Goal: Task Accomplishment & Management: Manage account settings

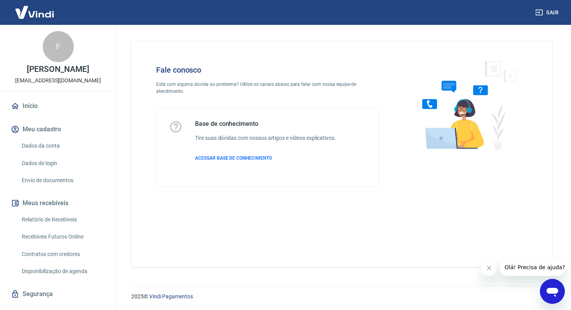
click at [561, 290] on div "Abrir janela de mensagens" at bounding box center [552, 291] width 23 height 23
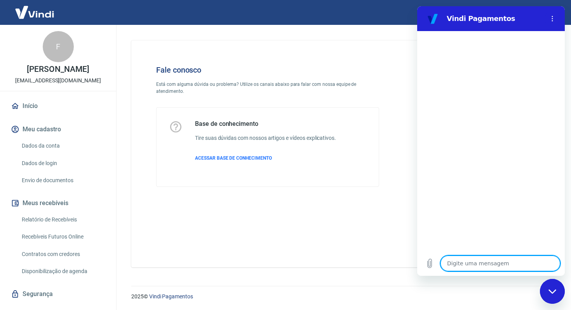
type textarea "o"
type textarea "x"
type textarea "oi"
type textarea "x"
click at [465, 259] on textarea "oi" at bounding box center [501, 264] width 120 height 16
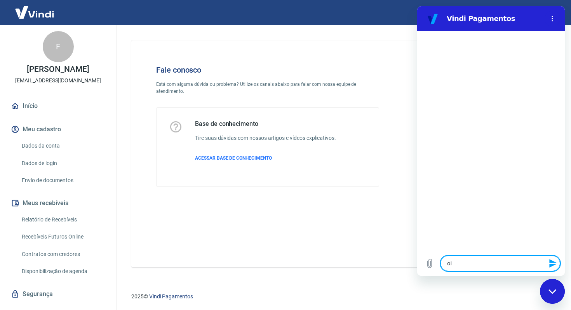
click at [465, 260] on textarea "oi" at bounding box center [501, 264] width 120 height 16
type textarea "x"
type textarea "O"
type textarea "x"
type textarea "Ol"
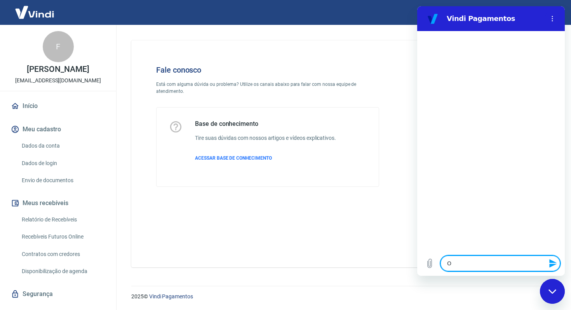
type textarea "x"
type textarea "Ol´"
type textarea "x"
type textarea "Olá"
type textarea "x"
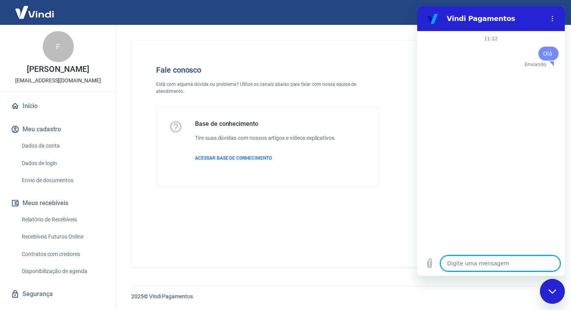
type textarea "x"
type textarea "r"
type textarea "x"
type textarea "e"
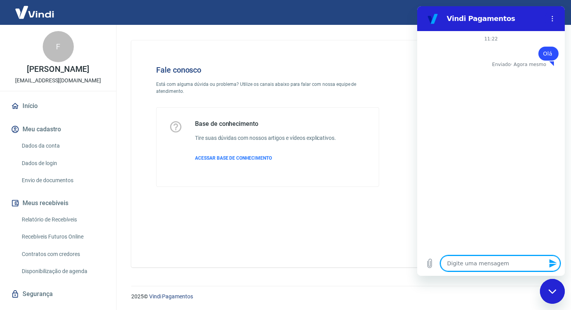
type textarea "x"
type textarea "es"
type textarea "x"
type textarea "est"
type textarea "x"
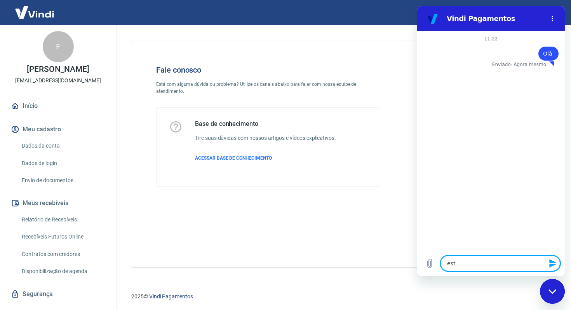
type textarea "esto"
type textarea "x"
type textarea "estou"
type textarea "x"
type textarea "estou"
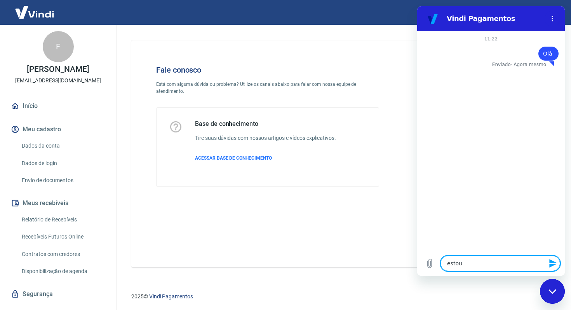
type textarea "x"
type textarea "estou p"
type textarea "x"
type textarea "estou pr"
type textarea "x"
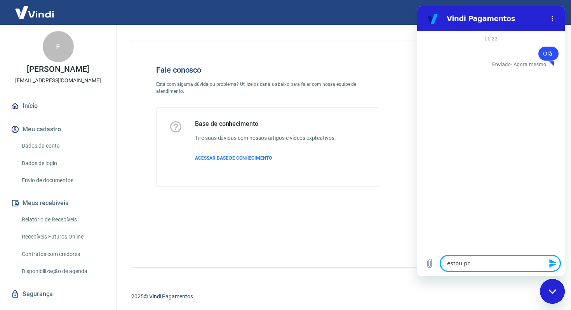
type textarea "estou pre"
type textarea "x"
type textarea "estou prec"
type textarea "x"
type textarea "estou preci"
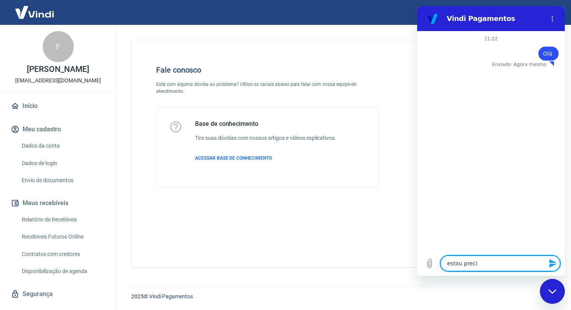
type textarea "x"
type textarea "estou precis"
type textarea "x"
type textarea "estou precisa"
type textarea "x"
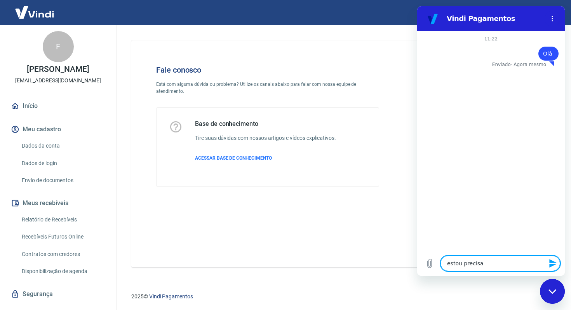
type textarea "estou precisan"
type textarea "x"
type textarea "estou precisando"
type textarea "x"
type textarea "estou precisando"
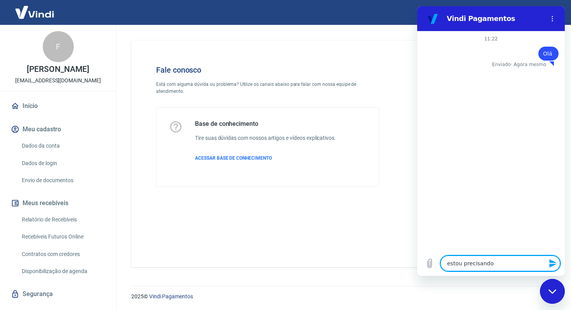
type textarea "x"
type textarea "estou precisando d"
type textarea "x"
type textarea "estou precisando de"
type textarea "x"
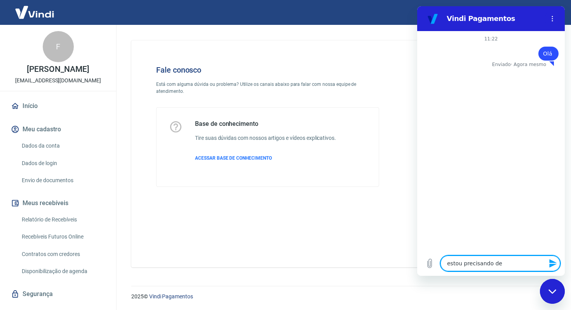
type textarea "estou precisando de"
type textarea "x"
type textarea "estou precisando de a"
type textarea "x"
type textarea "estou precisando de aj"
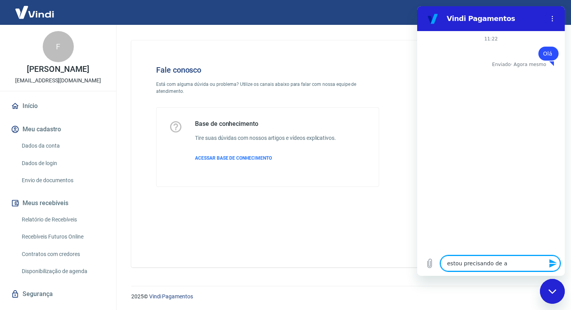
type textarea "x"
type textarea "estou precisando de aju"
type textarea "x"
type textarea "estou precisando de ajud"
type textarea "x"
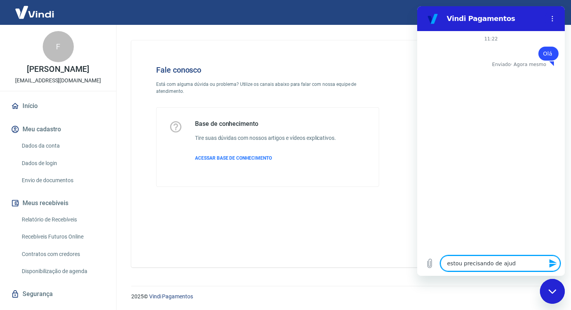
type textarea "estou precisando de ajuda"
type textarea "x"
type textarea "estou precisando de ajuda"
type textarea "x"
type textarea "estou precisando de ajuda p"
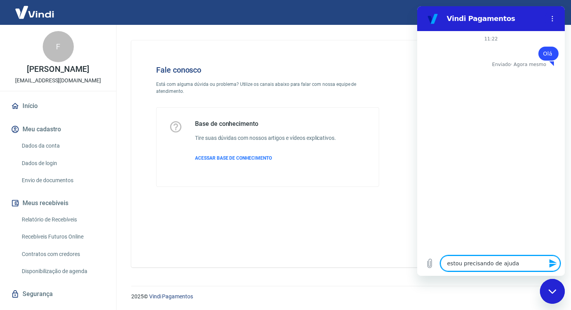
type textarea "x"
type textarea "estou precisando de ajuda po"
type textarea "x"
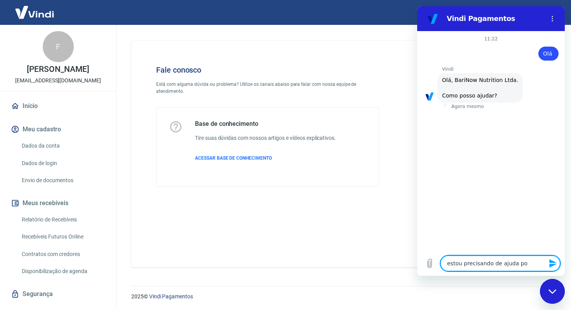
type textarea "estou precisando de ajuda poi"
type textarea "x"
type textarea "estou precisando de ajuda pois"
type textarea "x"
type textarea "estou precisando de ajuda pois"
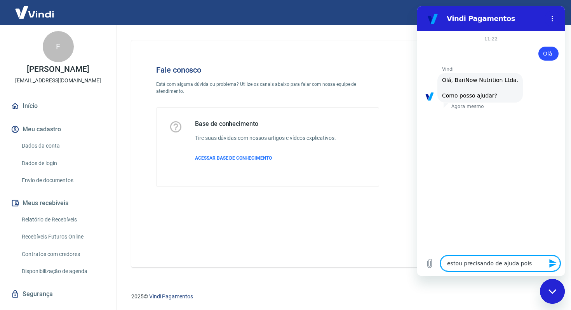
type textarea "x"
type textarea "estou precisando de ajuda pois a"
type textarea "x"
type textarea "estou precisando de ajuda pois a"
type textarea "x"
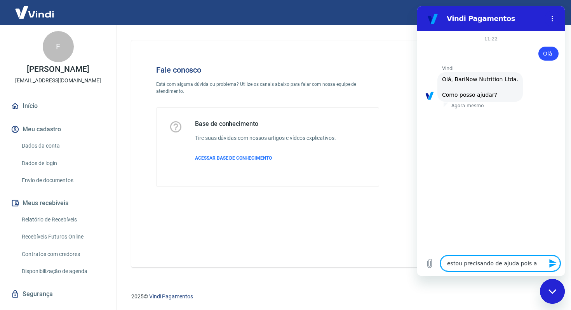
type textarea "estou precisando de ajuda pois a"
type textarea "x"
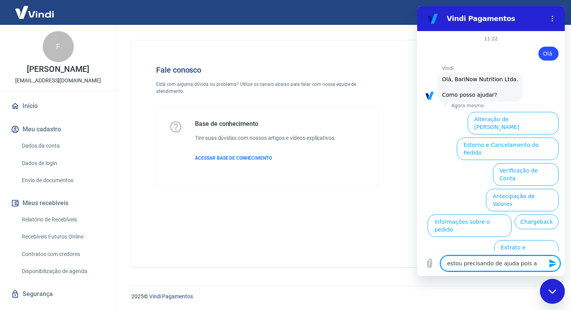
scroll to position [21, 0]
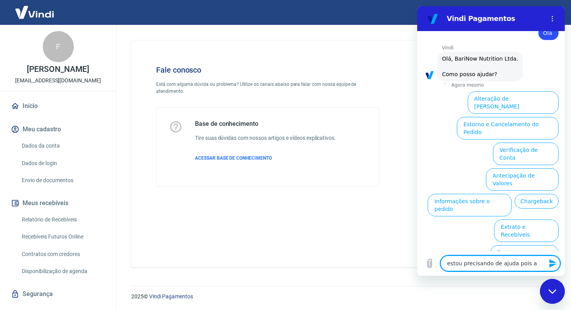
type textarea "estou precisando de ajuda pois"
type textarea "x"
type textarea "estou precisando de ajuda pois"
type textarea "x"
type textarea "estou precisando de ajuda poi"
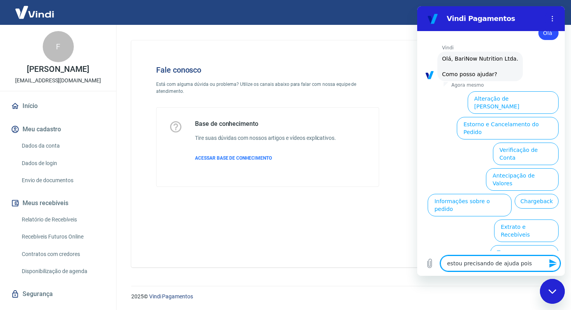
type textarea "x"
type textarea "estou precisando de ajuda po"
type textarea "x"
type textarea "estou precisando de ajuda p"
type textarea "x"
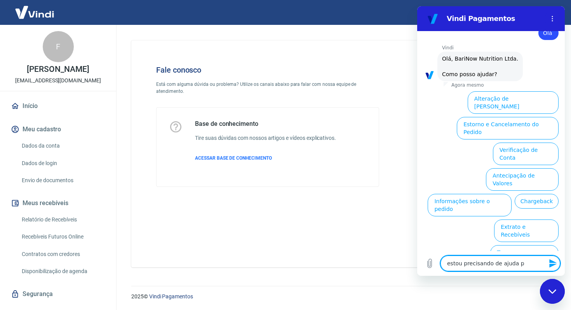
type textarea "estou precisando de ajuda"
type textarea "x"
type textarea "estou precisando de ajuda"
type textarea "x"
type textarea "estou precisando de ajud"
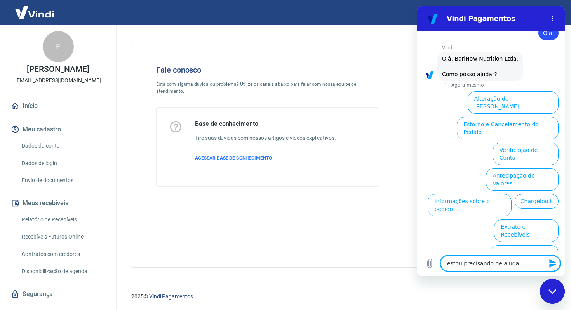
type textarea "x"
type textarea "estou precisando de aju"
type textarea "x"
type textarea "estou precisando de aj"
type textarea "x"
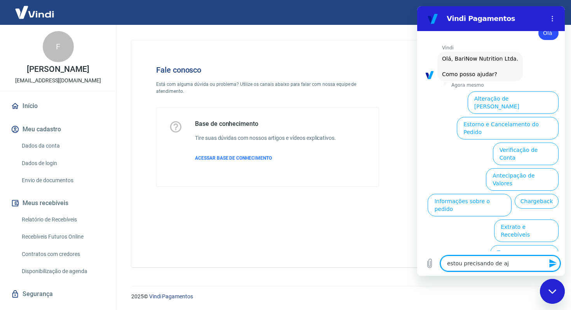
type textarea "estou precisando de a"
type textarea "x"
type textarea "estou precisando de"
type textarea "x"
type textarea "estou precisando de"
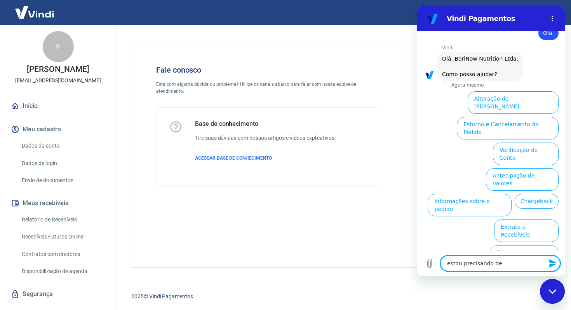
type textarea "x"
type textarea "estou precisando d"
type textarea "x"
type textarea "estou precisando"
type textarea "x"
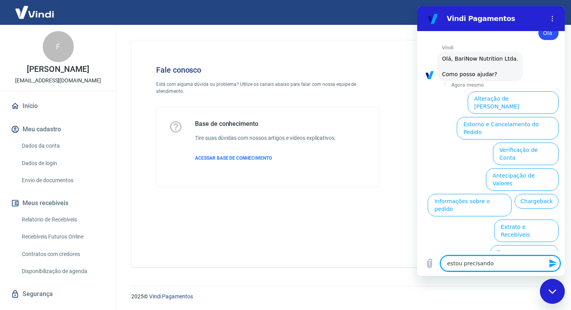
type textarea "estou precisando"
type textarea "x"
type textarea "estou precisand"
type textarea "x"
type textarea "estou precisan"
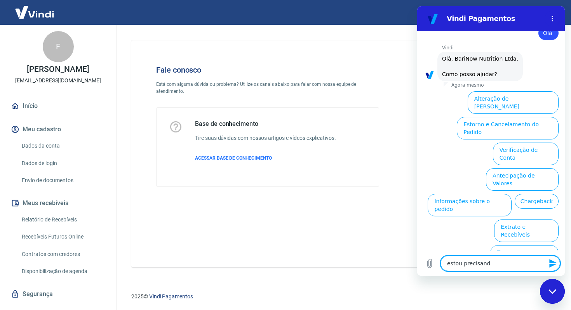
type textarea "x"
type textarea "estou precisa"
type textarea "x"
type textarea "estou precis"
type textarea "x"
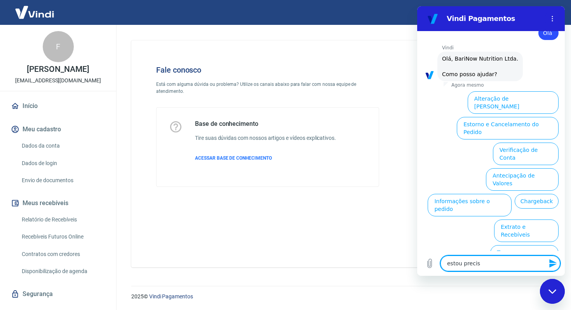
type textarea "estou preci"
type textarea "x"
type textarea "estou prec"
type textarea "x"
type textarea "estou pre"
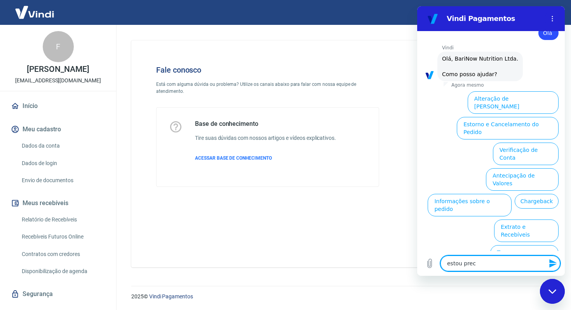
type textarea "x"
type textarea "estou pr"
type textarea "x"
type textarea "estou p"
type textarea "x"
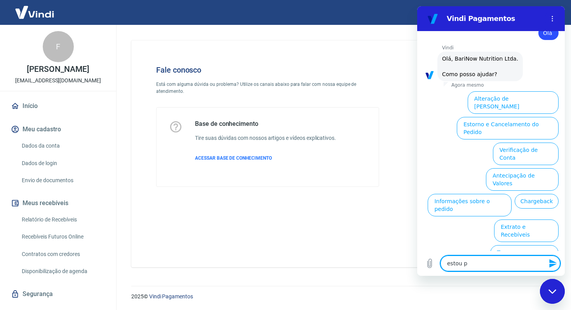
type textarea "estou"
type textarea "x"
type textarea "estou"
type textarea "x"
type textarea "esto"
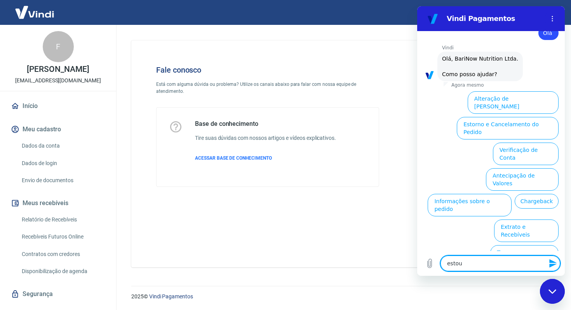
type textarea "x"
type textarea "est"
type textarea "x"
type textarea "es"
type textarea "x"
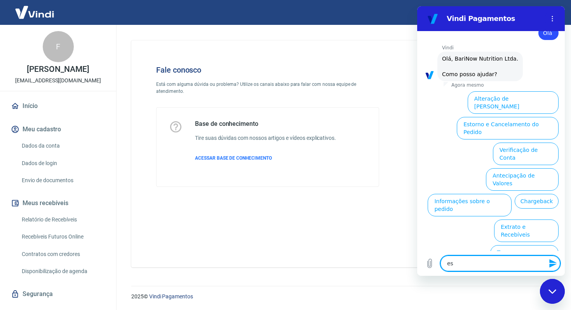
type textarea "e"
type textarea "x"
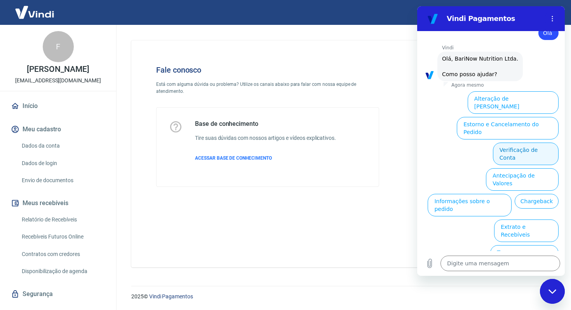
click at [536, 143] on button "Verificação de Conta" at bounding box center [526, 154] width 66 height 23
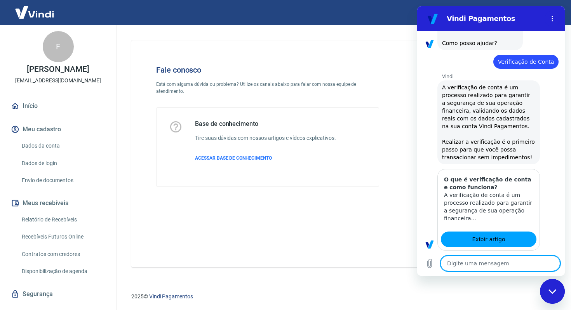
type textarea "x"
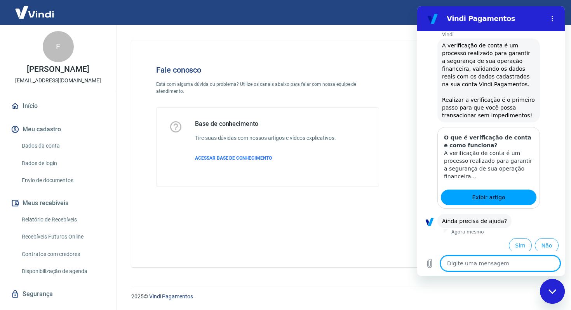
scroll to position [98, 0]
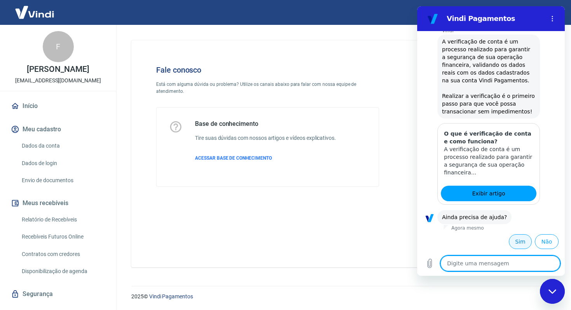
type textarea "s"
type textarea "x"
type textarea "sm"
type textarea "x"
type textarea "s"
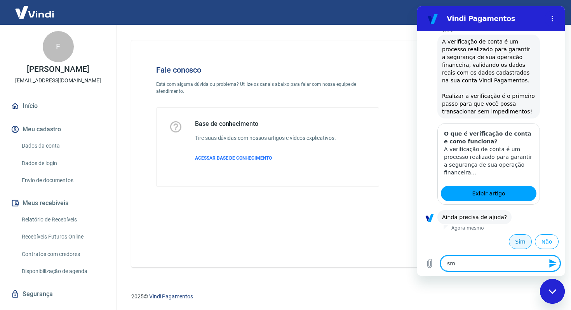
type textarea "x"
type textarea "si"
type textarea "x"
type textarea "sim"
type textarea "x"
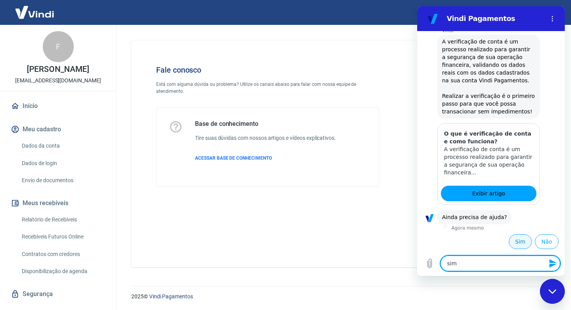
type textarea "sim"
type textarea "x"
type textarea "sim p"
type textarea "x"
type textarea "sim pr"
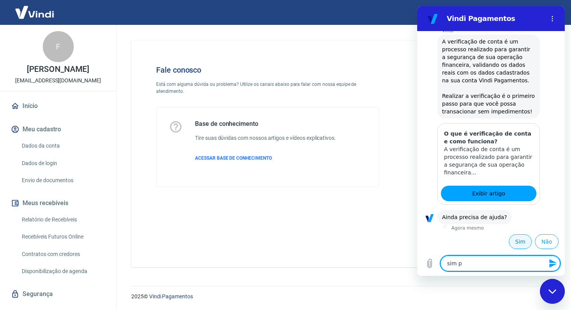
type textarea "x"
type textarea "sim pre"
type textarea "x"
type textarea "sim prec"
type textarea "x"
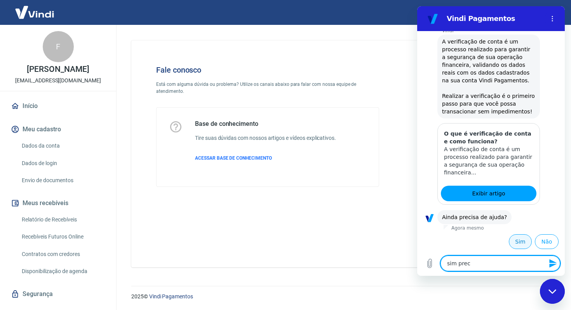
type textarea "sim preci"
type textarea "x"
type textarea "sim preciso"
type textarea "x"
type textarea "sim preciso"
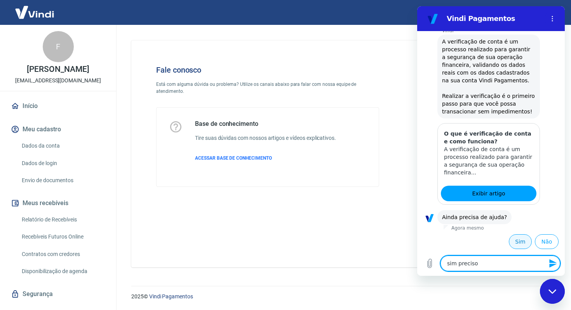
type textarea "x"
type textarea "sim preciso f"
type textarea "x"
type textarea "sim preciso fa"
type textarea "x"
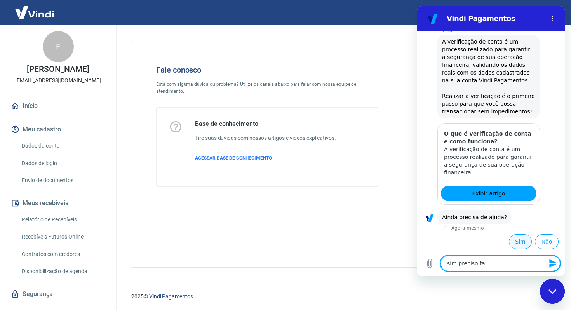
type textarea "sim preciso fal"
type textarea "x"
type textarea "sim preciso fala"
type textarea "x"
type textarea "sim preciso falar"
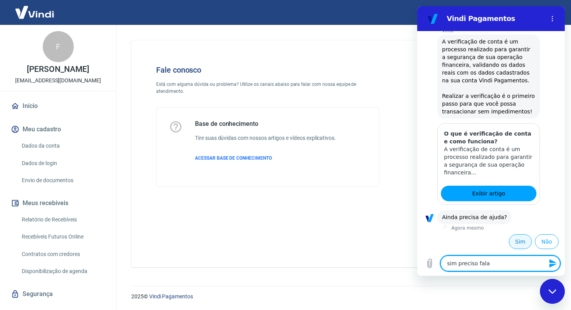
type textarea "x"
type textarea "sim preciso falar"
type textarea "x"
type textarea "sim preciso falar c"
type textarea "x"
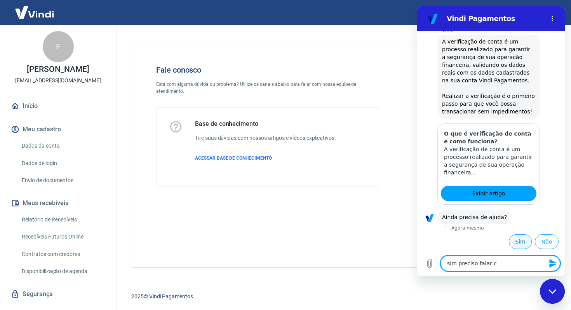
type textarea "sim preciso falar co"
type textarea "x"
type textarea "sim preciso falar com"
type textarea "x"
type textarea "sim preciso falar com"
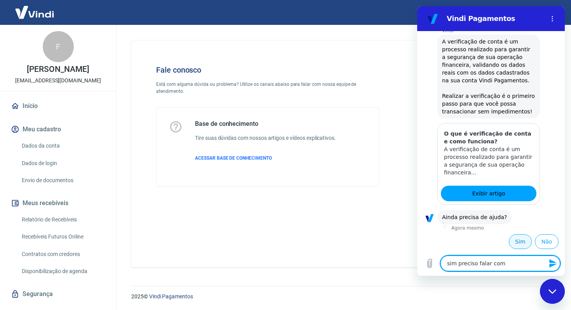
type textarea "x"
type textarea "sim preciso falar com u"
type textarea "x"
type textarea "sim preciso falar com um"
type textarea "x"
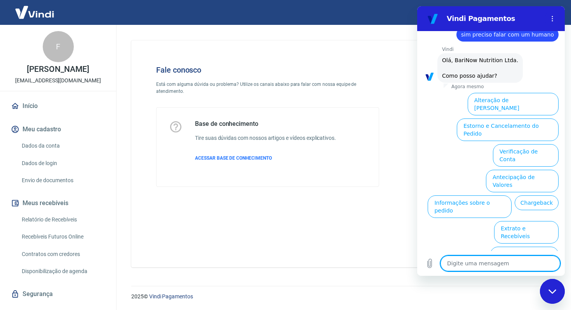
scroll to position [300, 0]
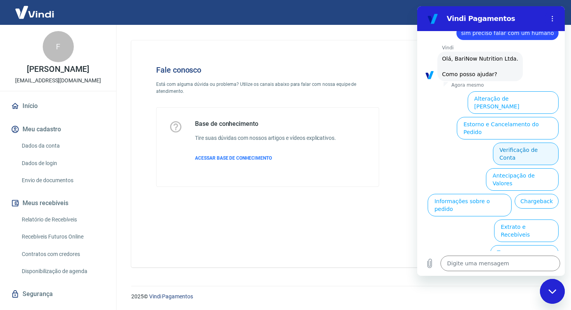
click at [526, 143] on button "Verificação de Conta" at bounding box center [526, 154] width 66 height 23
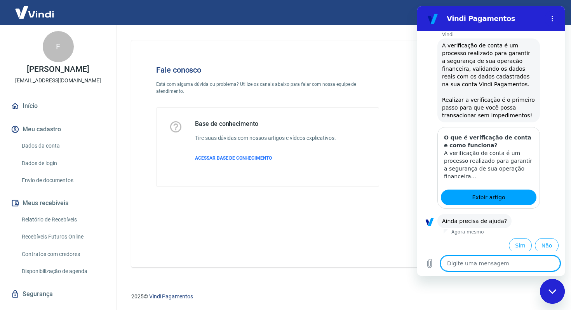
scroll to position [377, 0]
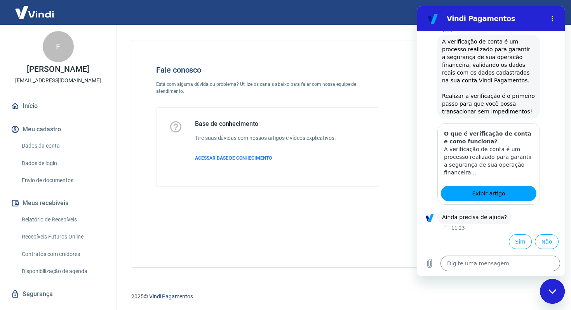
click at [48, 136] on button "Meu cadastro" at bounding box center [58, 129] width 98 height 17
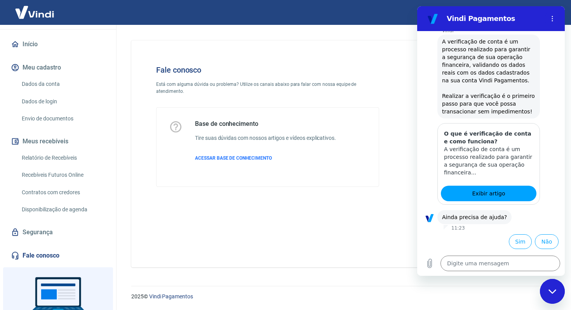
scroll to position [62, 0]
click at [42, 92] on link "Dados da conta" at bounding box center [63, 84] width 88 height 16
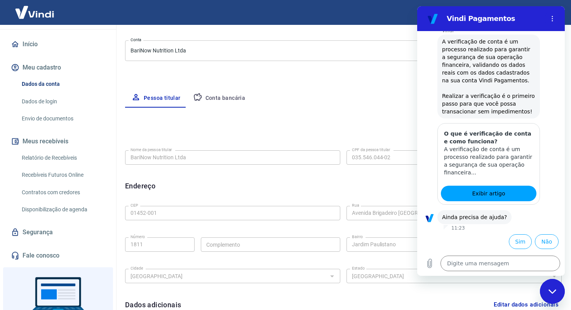
scroll to position [86, 0]
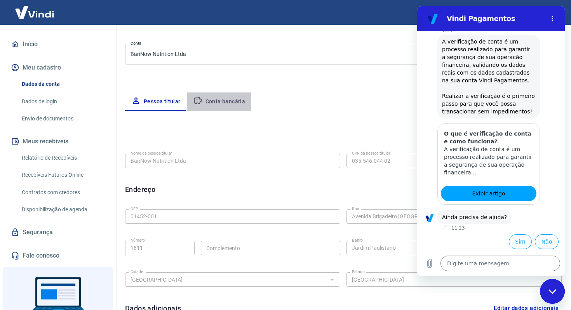
click at [230, 106] on button "Conta bancária" at bounding box center [219, 102] width 65 height 19
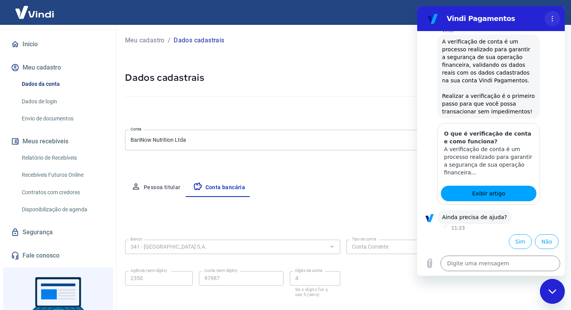
click at [555, 19] on icon "Menu de opções" at bounding box center [553, 19] width 6 height 6
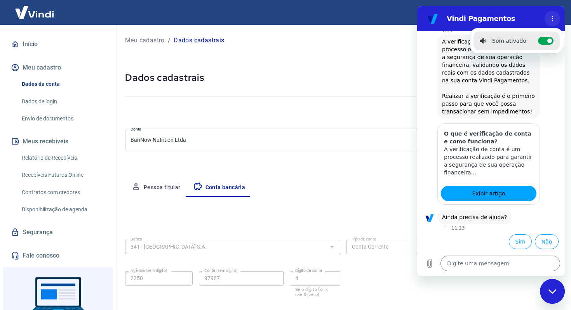
click at [549, 21] on button "Menu de opções" at bounding box center [553, 19] width 16 height 16
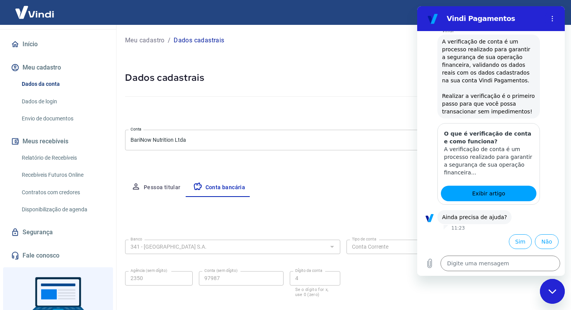
click at [550, 290] on icon "Fechar janela de mensagens" at bounding box center [553, 291] width 8 height 5
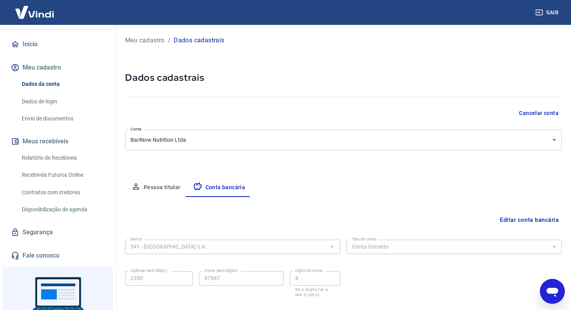
scroll to position [44, 0]
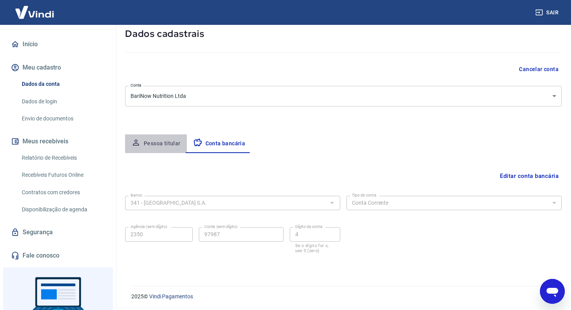
click at [161, 138] on button "Pessoa titular" at bounding box center [156, 143] width 62 height 19
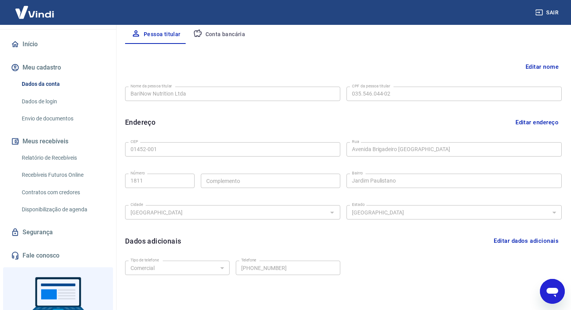
scroll to position [154, 0]
click at [47, 105] on link "Dados de login" at bounding box center [63, 102] width 88 height 16
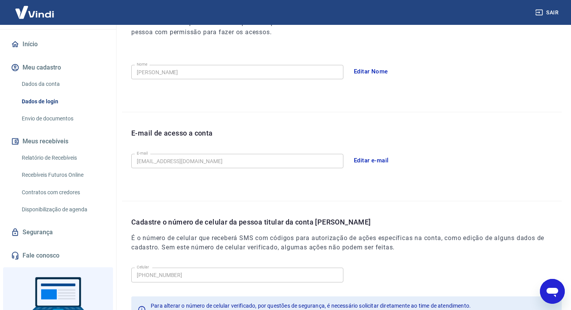
scroll to position [187, 0]
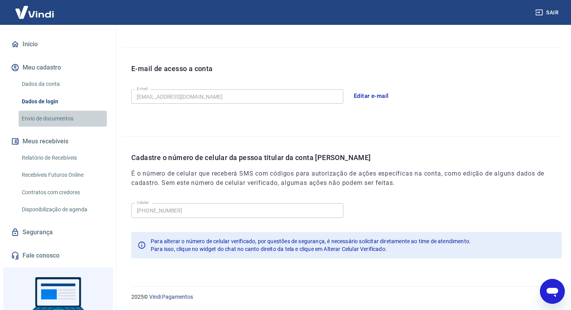
click at [65, 127] on link "Envio de documentos" at bounding box center [63, 119] width 88 height 16
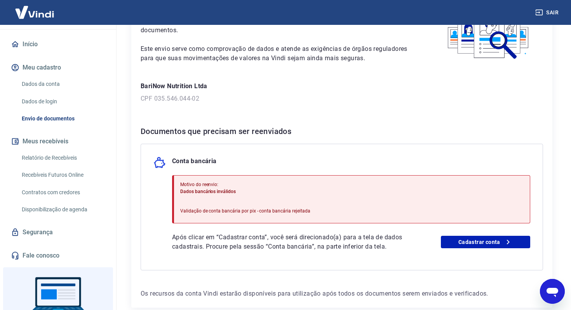
scroll to position [60, 0]
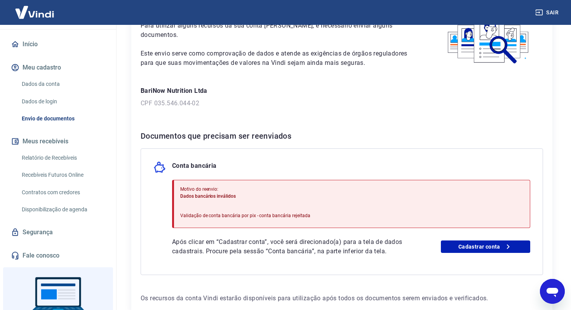
click at [183, 102] on p "CPF 035.546.044-02" at bounding box center [342, 103] width 403 height 9
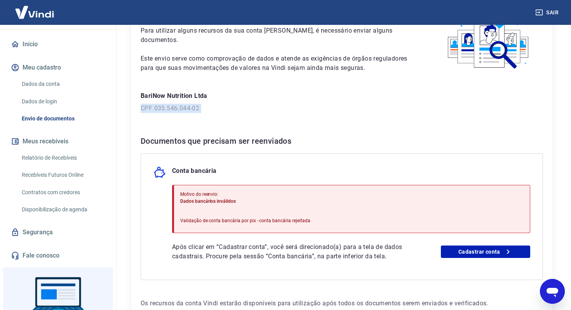
click at [183, 102] on div "BariNow Nutrition Ltda CPF 035.546.044-02" at bounding box center [342, 102] width 403 height 22
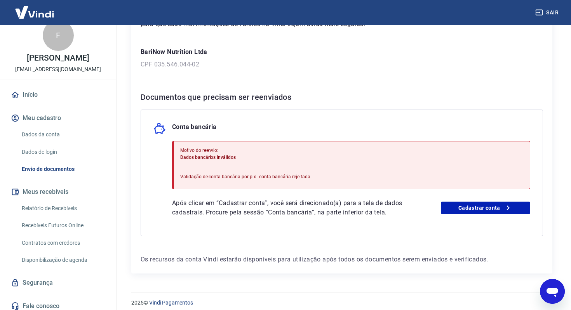
scroll to position [0, 0]
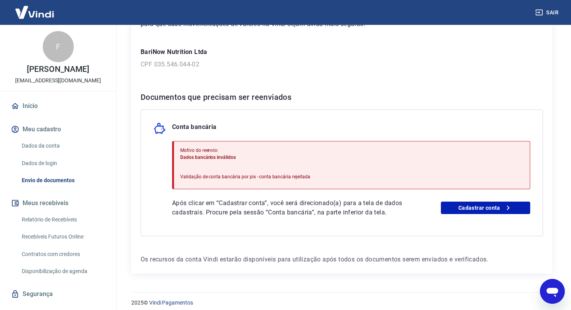
click at [40, 115] on link "Início" at bounding box center [58, 106] width 98 height 17
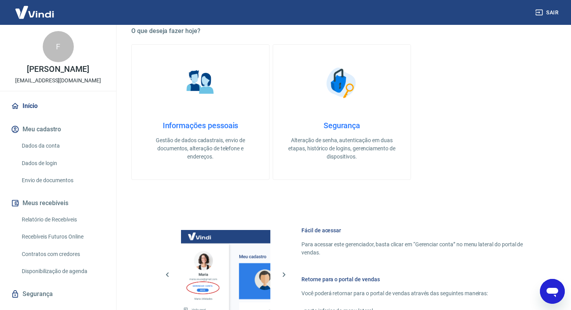
scroll to position [227, 0]
click at [199, 138] on p "Gestão de dados cadastrais, envio de documentos, alteração de telefone e endere…" at bounding box center [200, 148] width 113 height 24
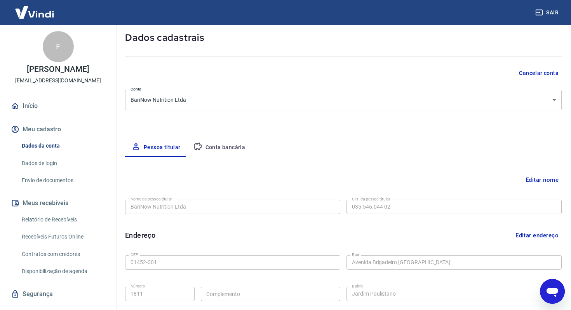
scroll to position [41, 0]
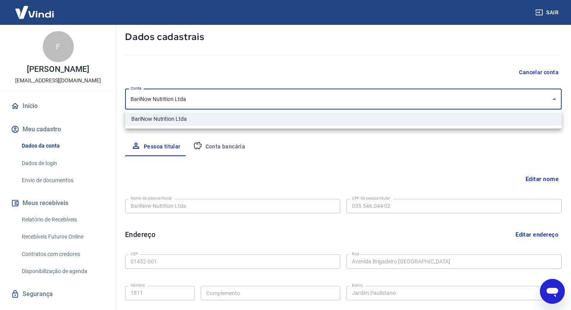
click at [200, 100] on body "Sair F [PERSON_NAME] [EMAIL_ADDRESS][DOMAIN_NAME] Início Meu cadastro Dados da …" at bounding box center [285, 114] width 571 height 310
click at [200, 100] on div at bounding box center [285, 155] width 571 height 310
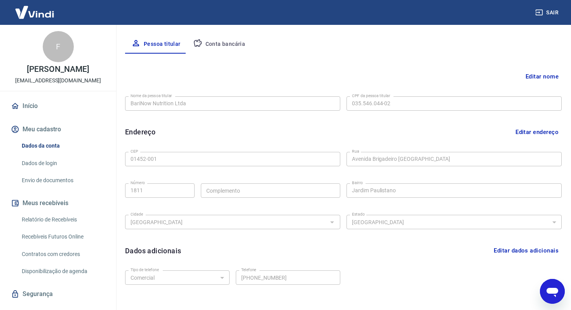
scroll to position [144, 0]
click at [210, 45] on button "Conta bancária" at bounding box center [219, 43] width 65 height 19
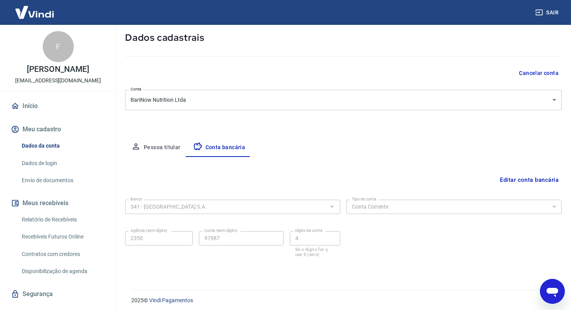
scroll to position [44, 0]
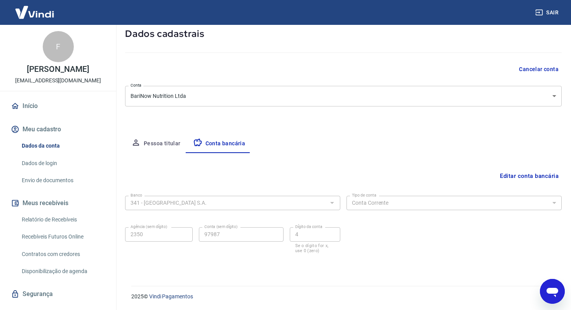
click at [153, 138] on button "Pessoa titular" at bounding box center [156, 143] width 62 height 19
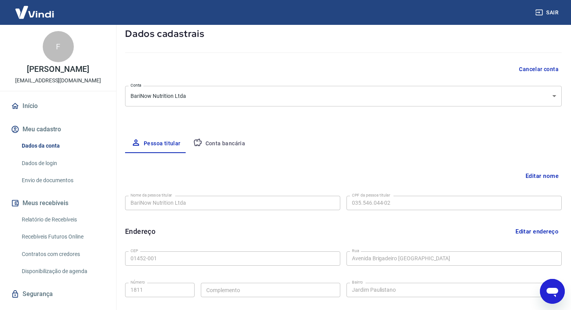
click at [562, 176] on div "Meu cadastro / Dados cadastrais Dados cadastrais Cancelar conta [PERSON_NAME] N…" at bounding box center [344, 200] width 456 height 439
click at [553, 174] on button "Editar nome" at bounding box center [542, 176] width 39 height 15
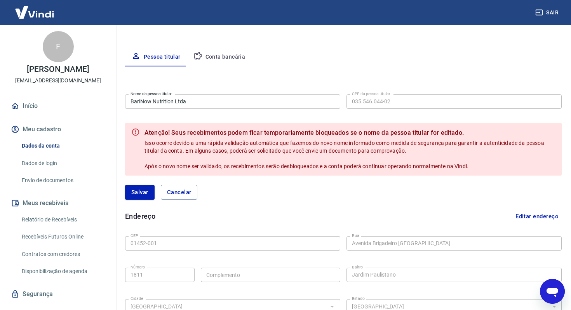
scroll to position [131, 0]
click at [544, 298] on div "Abrir janela de mensagens" at bounding box center [552, 291] width 23 height 23
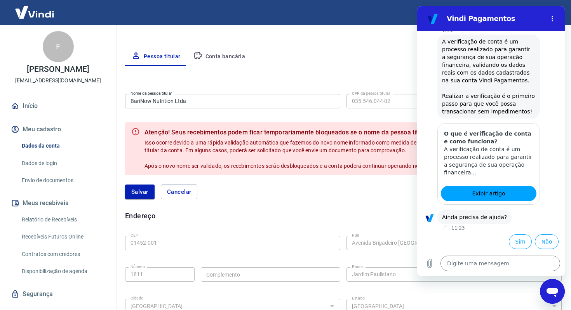
scroll to position [0, 0]
click at [552, 296] on div "Fechar janela de mensagens" at bounding box center [552, 291] width 23 height 23
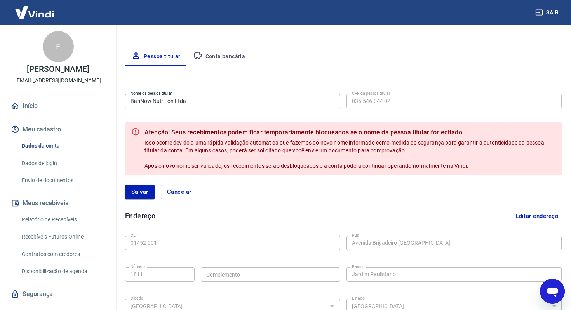
click at [560, 293] on div "Abrir janela de mensagens" at bounding box center [552, 291] width 23 height 23
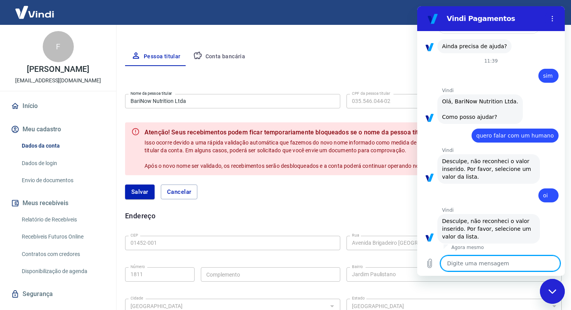
scroll to position [550, 0]
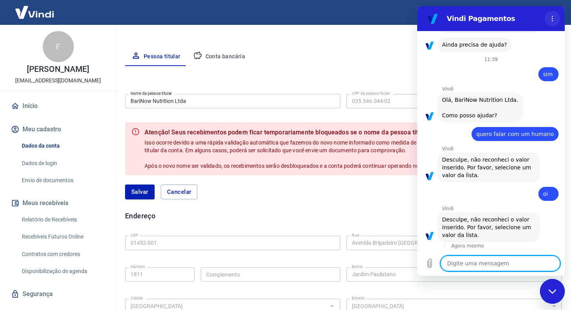
click at [552, 19] on icon "Menu de opções" at bounding box center [553, 19] width 6 height 6
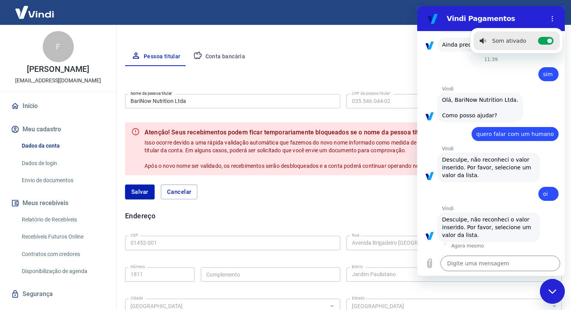
click at [540, 23] on h2 "Vindi Pagamentos" at bounding box center [494, 18] width 95 height 9
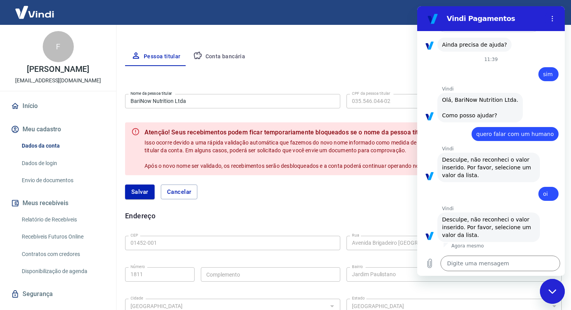
click at [558, 285] on div "Fechar janela de mensagens" at bounding box center [552, 291] width 23 height 23
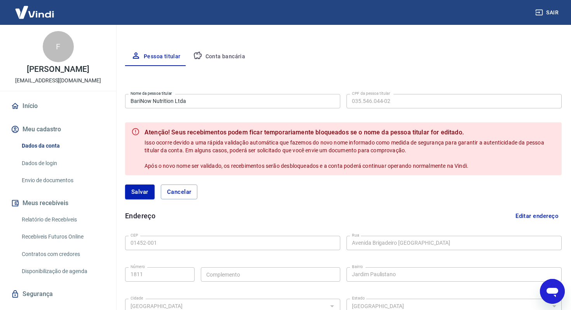
click at [556, 293] on icon "Abrir janela de mensagens" at bounding box center [553, 292] width 12 height 9
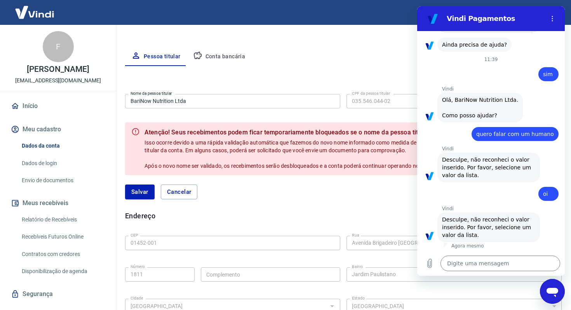
scroll to position [0, 0]
click at [278, 113] on form "Nome da pessoa titular BariNow Nutrition Ltda Nome da pessoa titular CPF da pes…" at bounding box center [343, 150] width 437 height 118
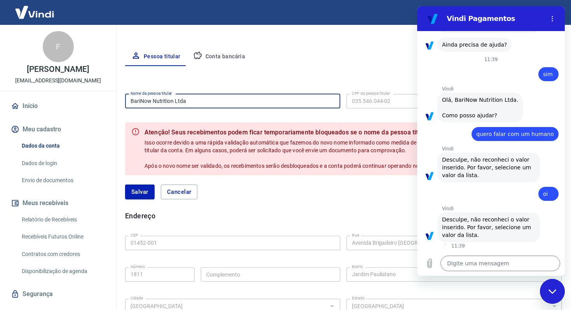
click at [260, 106] on input "BariNow Nutrition Ltda" at bounding box center [232, 101] width 215 height 14
click at [372, 115] on form "Nome da pessoa titular [PERSON_NAME] Nome da pessoa titular CPF da pessoa titul…" at bounding box center [343, 150] width 437 height 118
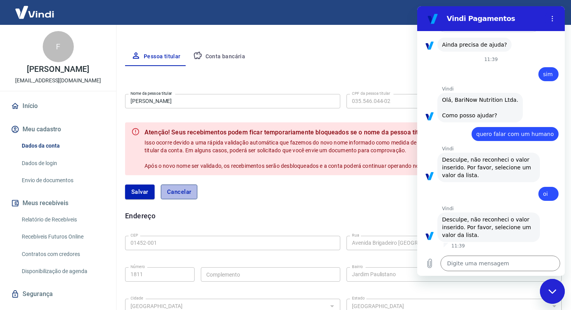
drag, startPoint x: 185, startPoint y: 191, endPoint x: 162, endPoint y: 192, distance: 22.9
click at [162, 192] on button "Cancelar" at bounding box center [179, 192] width 37 height 15
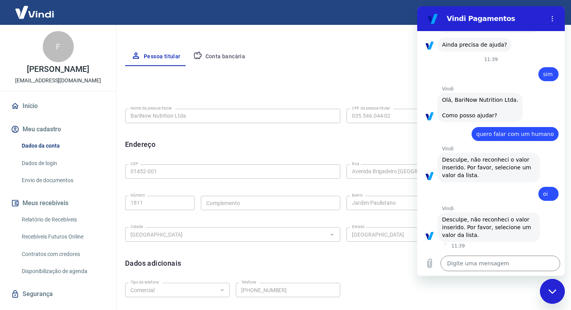
click at [328, 165] on div "Editar nome Nome da pessoa titular BariNow Nutrition Ltda Nome da pessoa titula…" at bounding box center [343, 195] width 437 height 258
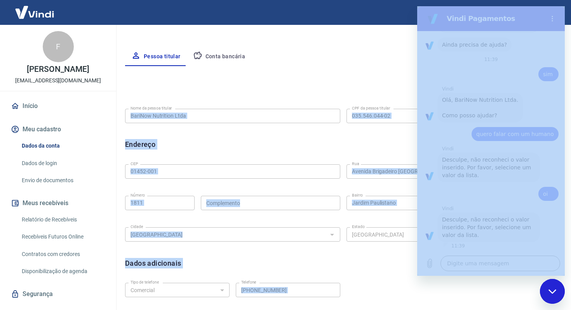
drag, startPoint x: 382, startPoint y: 58, endPoint x: 140, endPoint y: 225, distance: 293.4
click at [571, 247] on div "Meu cadastro / Dados cadastrais Dados cadastrais Cancelar conta [PERSON_NAME] N…" at bounding box center [344, 113] width 456 height 439
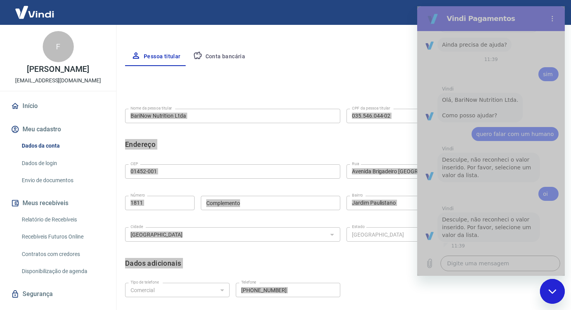
click at [550, 283] on div "Fechar janela de mensagens" at bounding box center [552, 291] width 23 height 23
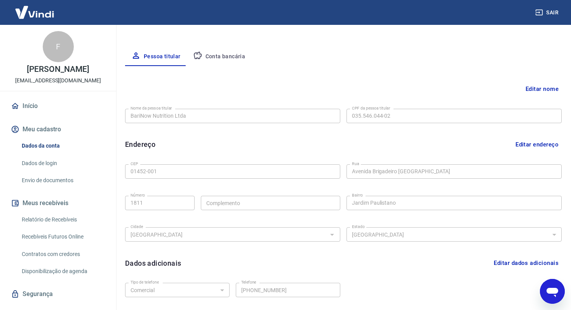
click at [411, 188] on div "Editar nome Nome da pessoa titular BariNow Nutrition Ltda Nome da pessoa titula…" at bounding box center [343, 195] width 437 height 258
click at [377, 99] on div "Editar nome Nome da pessoa titular BariNow Nutrition Ltda Nome da pessoa titula…" at bounding box center [343, 195] width 437 height 258
click at [539, 86] on button "Editar nome" at bounding box center [542, 89] width 39 height 15
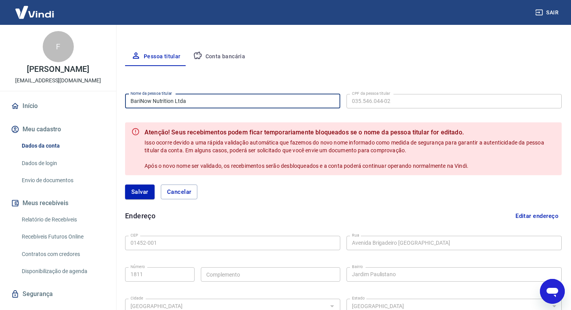
drag, startPoint x: 194, startPoint y: 98, endPoint x: 24, endPoint y: 93, distance: 169.9
click at [24, 93] on div "Sair F [PERSON_NAME] [EMAIL_ADDRESS][DOMAIN_NAME] Início Meu cadastro Dados da …" at bounding box center [285, 24] width 571 height 310
drag, startPoint x: 14, startPoint y: 163, endPoint x: 14, endPoint y: 158, distance: 5.1
click at [14, 160] on div "Sair F [PERSON_NAME] [EMAIL_ADDRESS][DOMAIN_NAME] Início Meu cadastro Dados da …" at bounding box center [285, 24] width 571 height 310
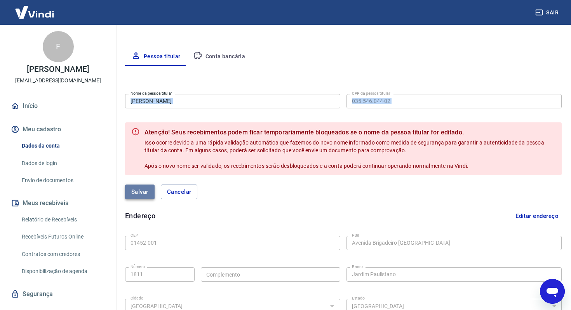
click at [130, 189] on button "Salvar" at bounding box center [140, 192] width 30 height 15
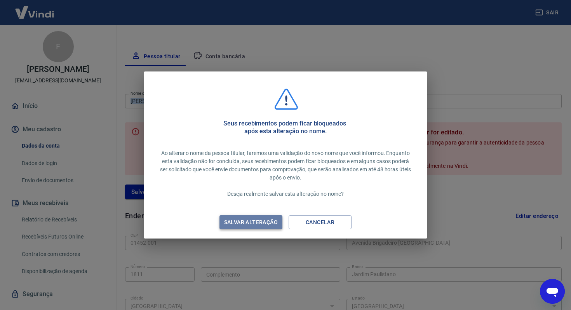
click at [237, 222] on div "Salvar alteração" at bounding box center [251, 223] width 72 height 10
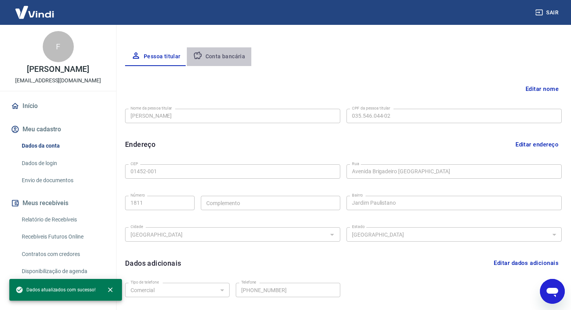
click at [225, 57] on button "Conta bancária" at bounding box center [219, 56] width 65 height 19
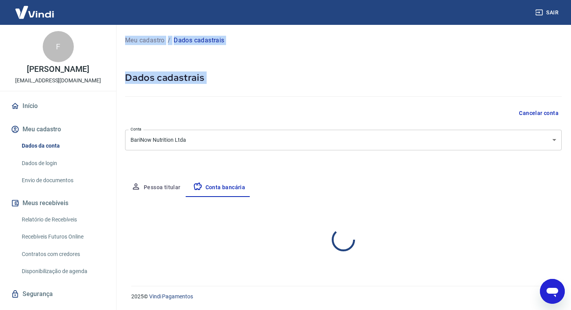
click at [225, 57] on div "Meu cadastro / Dados cadastrais Dados cadastrais Cancelar conta Conta BariNow N…" at bounding box center [344, 151] width 456 height 252
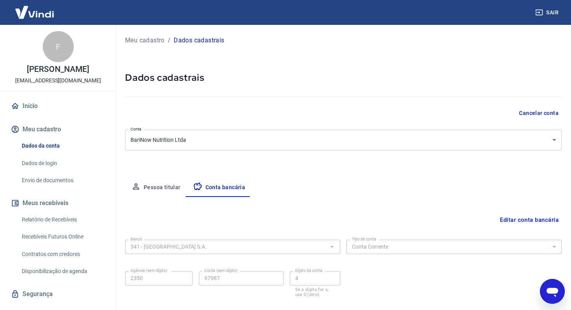
drag, startPoint x: 298, startPoint y: 175, endPoint x: 362, endPoint y: 218, distance: 77.7
click at [361, 215] on div "Meu cadastro / Dados cadastrais Dados cadastrais Cancelar conta Conta BariNow N…" at bounding box center [344, 173] width 456 height 296
click at [362, 209] on div "Editar conta bancária Banco 341 - ITAÚ UNIBANCO S.A. Banco Tipo de conta Conta …" at bounding box center [343, 254] width 437 height 114
click at [513, 220] on button "Editar conta bancária" at bounding box center [529, 220] width 65 height 15
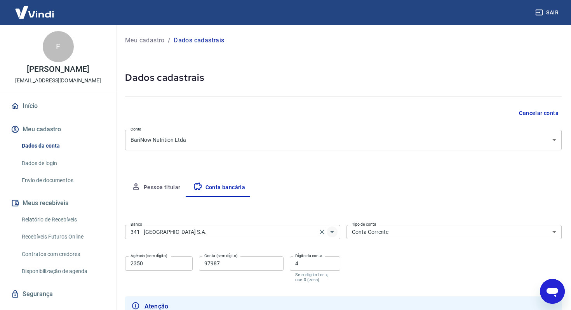
click at [332, 237] on button "Abrir" at bounding box center [332, 232] width 11 height 11
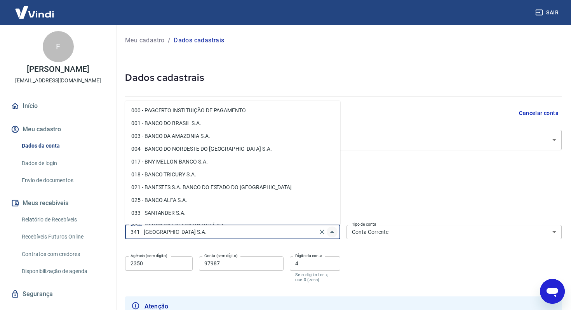
scroll to position [657, 0]
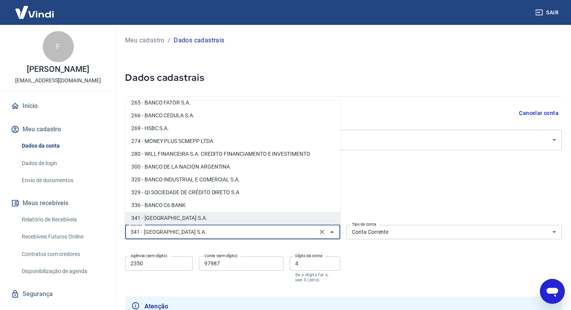
drag, startPoint x: 211, startPoint y: 122, endPoint x: 211, endPoint y: 140, distance: 17.5
click at [211, 140] on ul "000 - PAGCERTO INSTITUIÇÃO DE PAGAMENTO 001 - BANCO DO BRASIL S.A. 003 - BANCO …" at bounding box center [232, 163] width 215 height 124
drag, startPoint x: 216, startPoint y: 223, endPoint x: 212, endPoint y: 229, distance: 7.9
click at [213, 229] on body "Sair F [PERSON_NAME] [EMAIL_ADDRESS][DOMAIN_NAME] Início Meu cadastro Dados da …" at bounding box center [285, 155] width 571 height 310
click at [279, 104] on li "265 - BANCO FATOR S.A." at bounding box center [232, 102] width 215 height 13
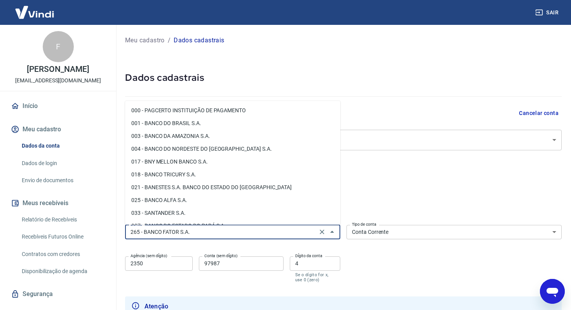
click at [253, 228] on input "265 - BANCO FATOR S.A." at bounding box center [221, 232] width 188 height 10
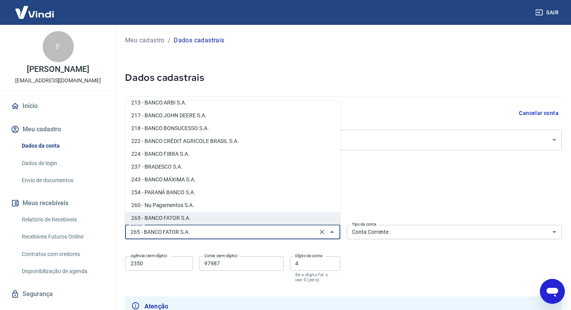
click at [227, 161] on li "237 - BRADESCO S.A." at bounding box center [232, 167] width 215 height 13
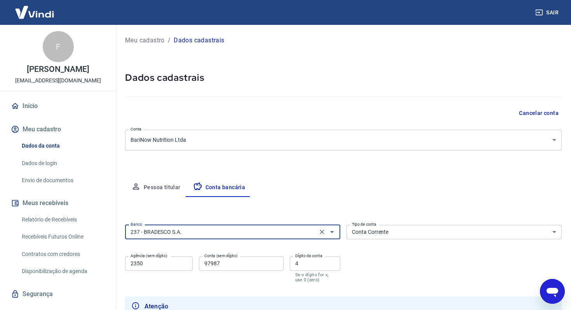
click at [248, 227] on input "237 - BRADESCO S.A." at bounding box center [221, 232] width 188 height 10
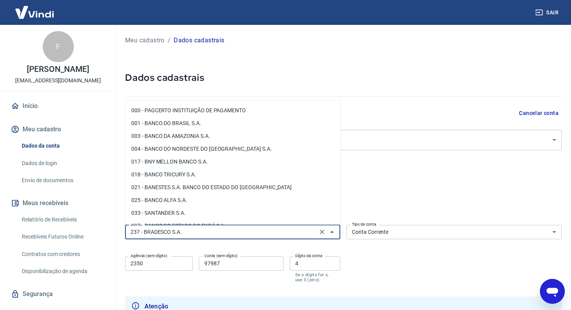
click at [246, 226] on div "237 - [PERSON_NAME]" at bounding box center [232, 232] width 215 height 14
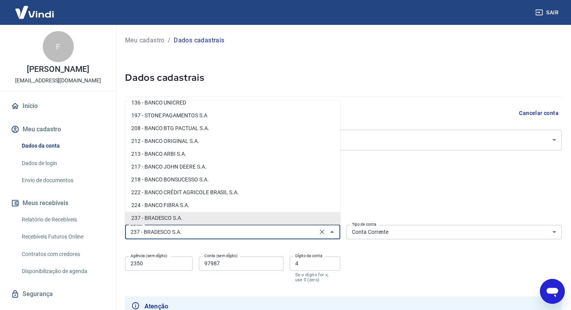
click at [246, 226] on div "237 - [PERSON_NAME]" at bounding box center [232, 232] width 215 height 14
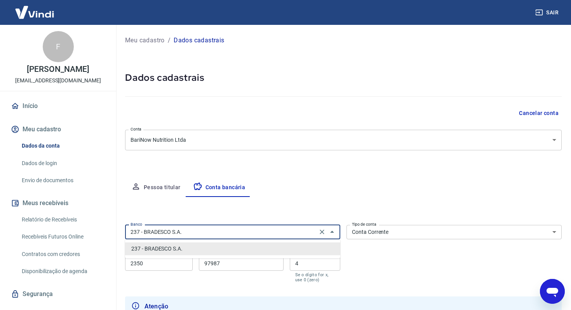
click at [225, 232] on input "237 - BRADESCO S.A." at bounding box center [221, 232] width 188 height 10
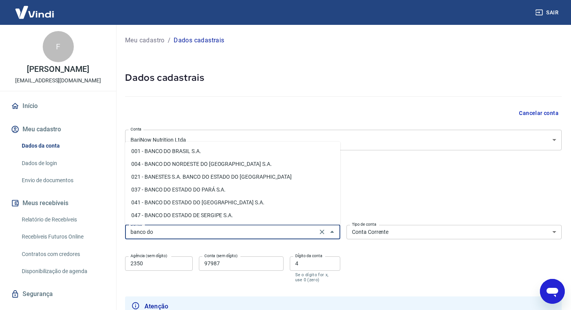
click at [189, 150] on li "001 - BANCO DO BRASIL S.A." at bounding box center [232, 151] width 215 height 13
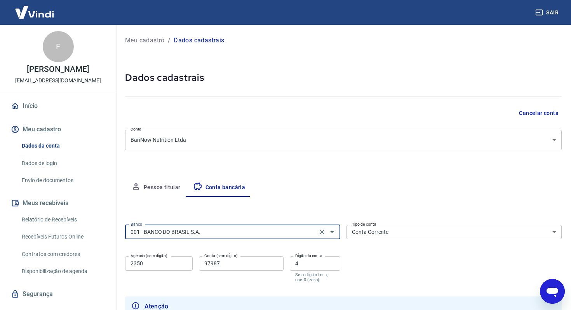
click at [214, 229] on input "001 - BANCO DO BRASIL S.A." at bounding box center [221, 232] width 188 height 10
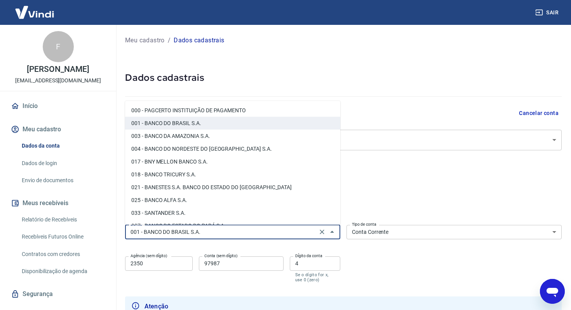
click at [160, 260] on input "2350" at bounding box center [159, 264] width 68 height 14
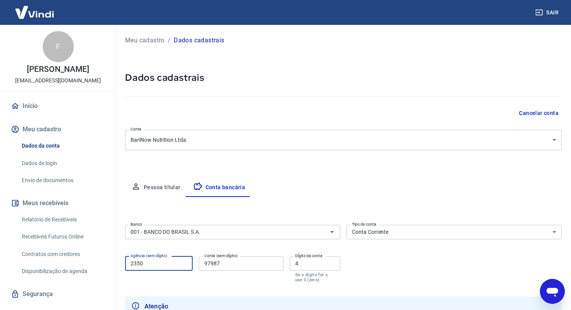
click at [160, 260] on input "2350" at bounding box center [159, 264] width 68 height 14
click at [324, 261] on input "4" at bounding box center [315, 264] width 51 height 14
click at [148, 268] on input "5814" at bounding box center [159, 264] width 68 height 14
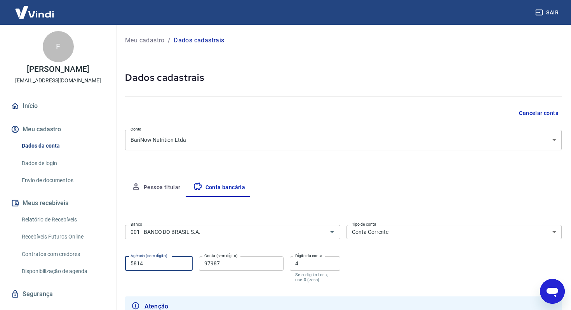
click at [247, 258] on input "97987" at bounding box center [241, 264] width 85 height 14
click at [307, 266] on input "4" at bounding box center [315, 264] width 51 height 14
click at [401, 270] on div "Banco 001 - BANCO DO BRASIL S.A. Banco Tipo de conta Conta Corrente Conta Poupa…" at bounding box center [343, 253] width 437 height 62
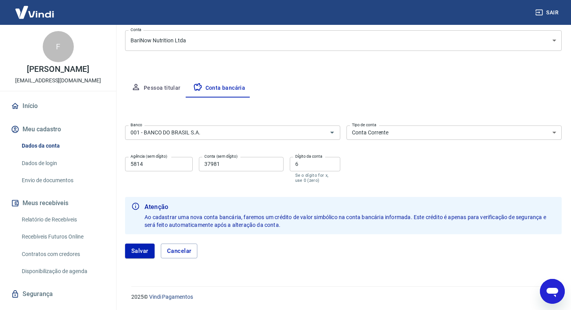
scroll to position [100, 0]
click at [136, 248] on button "Salvar" at bounding box center [140, 250] width 30 height 15
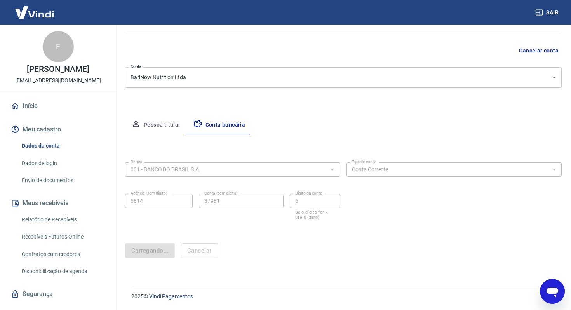
scroll to position [0, 0]
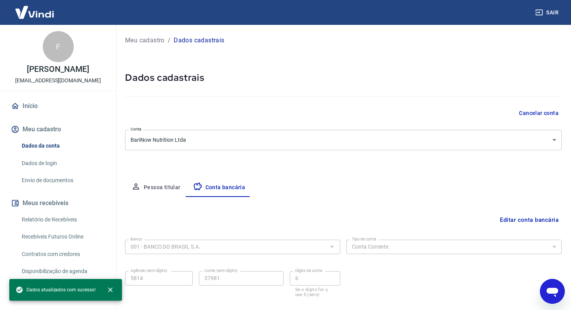
click at [24, 115] on link "Início" at bounding box center [58, 106] width 98 height 17
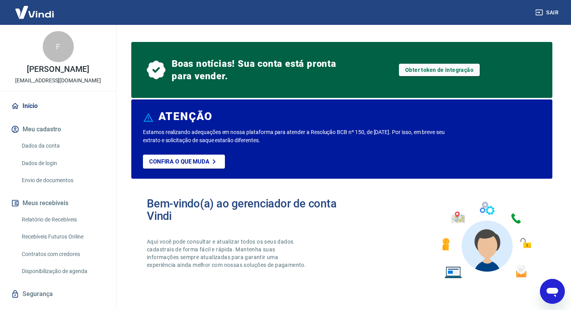
click at [562, 291] on div "Abrir janela de mensagens" at bounding box center [552, 291] width 23 height 23
